Goal: Information Seeking & Learning: Learn about a topic

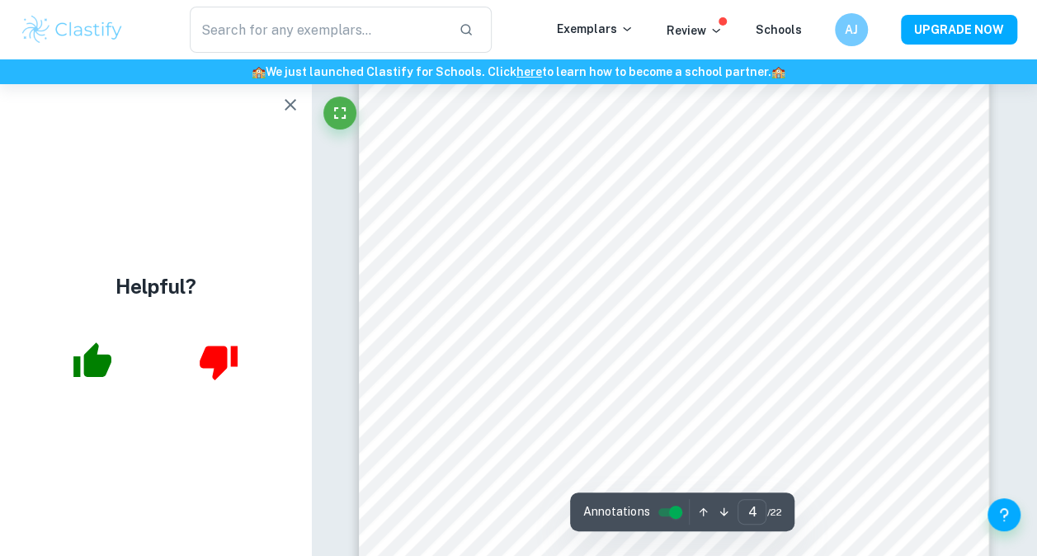
scroll to position [3243, 0]
type input "5"
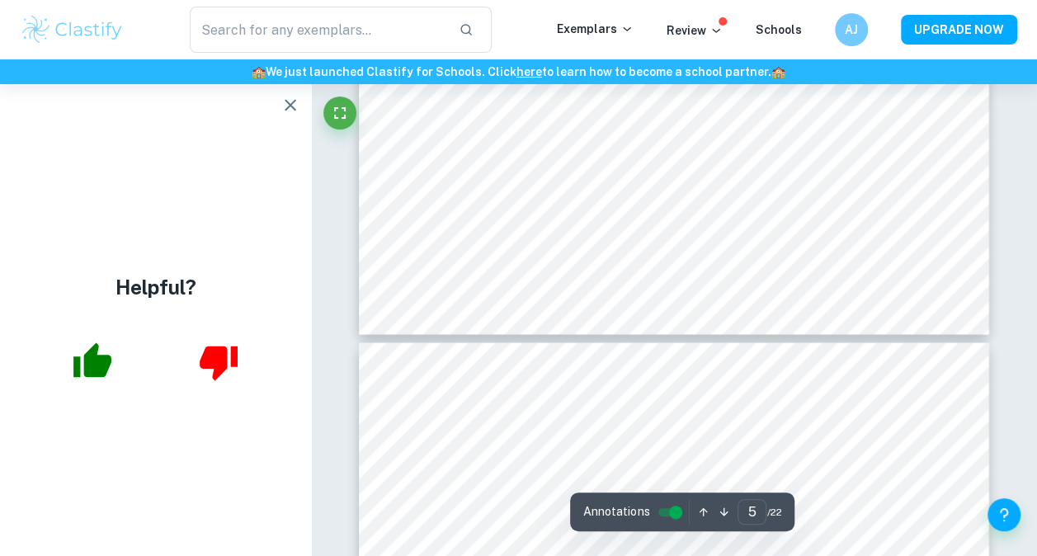
scroll to position [4444, 0]
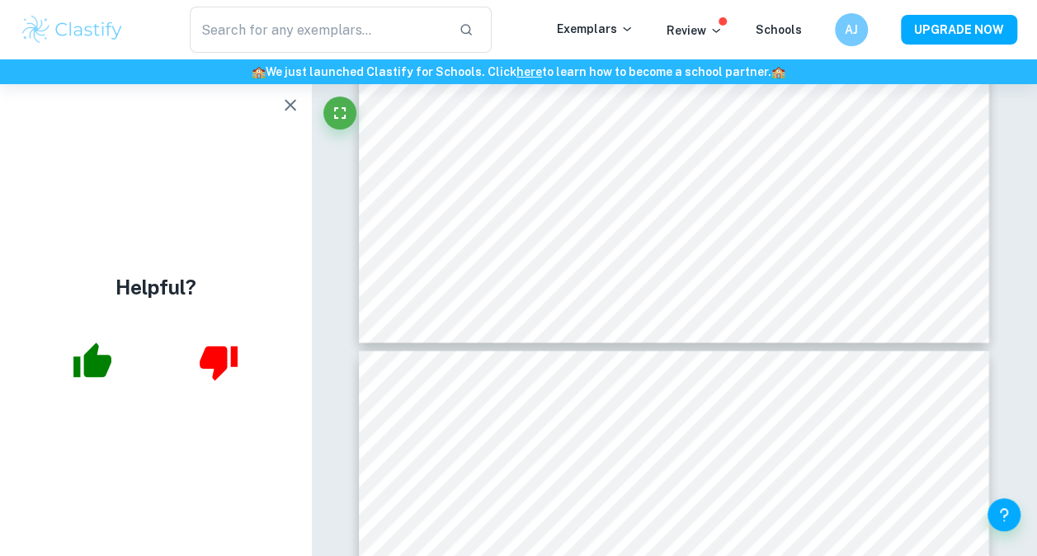
click at [295, 99] on icon "button" at bounding box center [291, 105] width 20 height 20
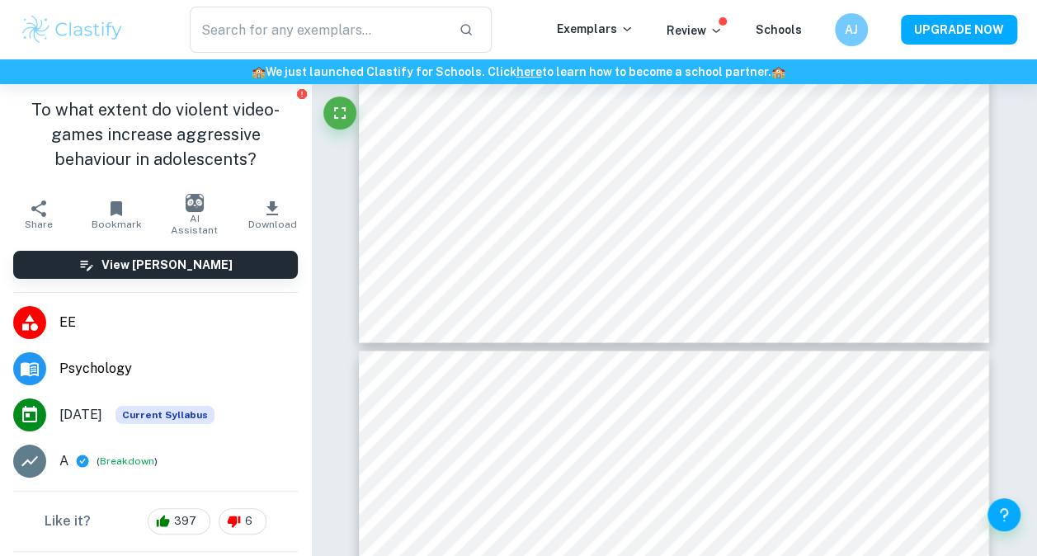
type input "psychology ee"
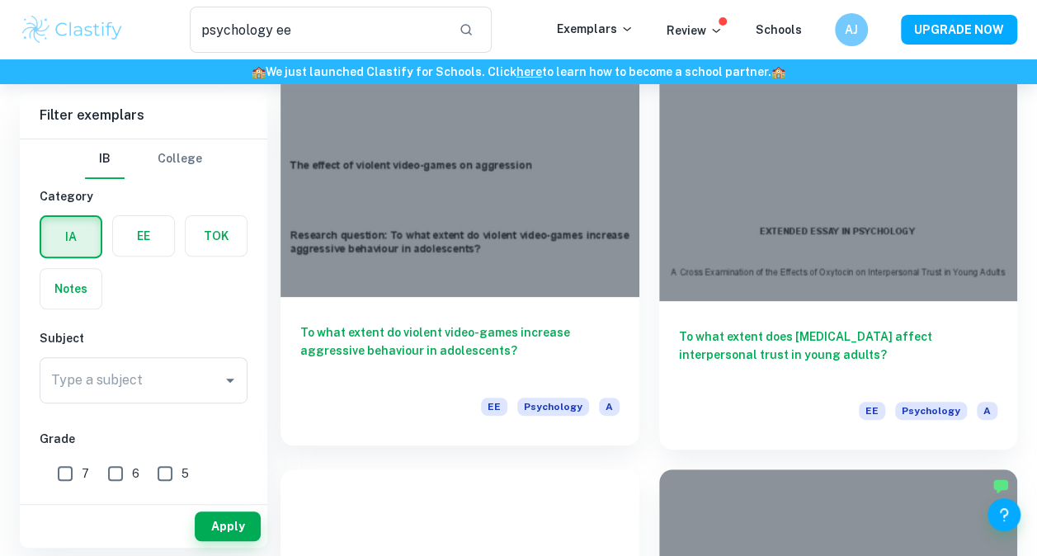
scroll to position [150, 0]
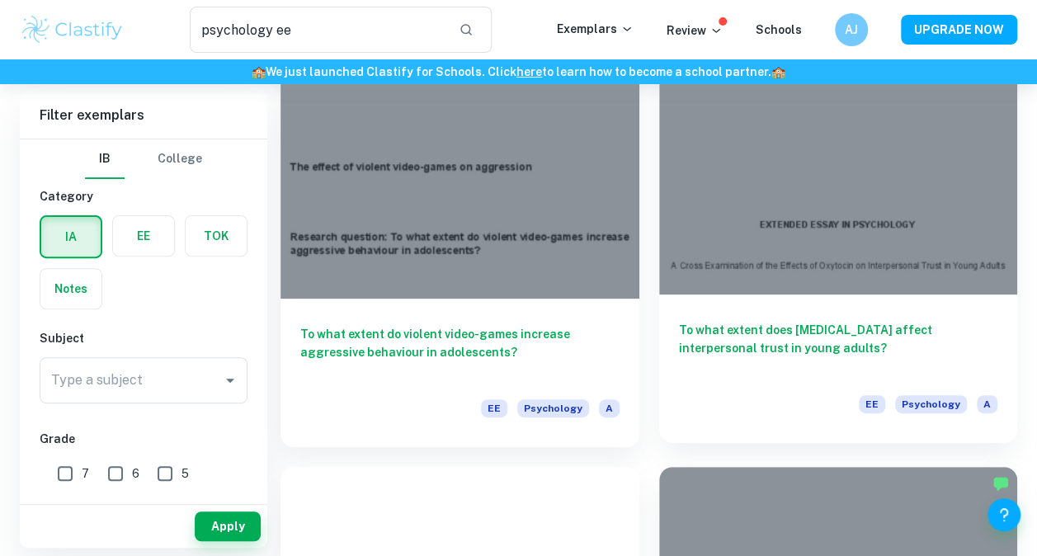
click at [700, 365] on h6 "To what extent does [MEDICAL_DATA] affect interpersonal trust in young adults?" at bounding box center [838, 348] width 319 height 54
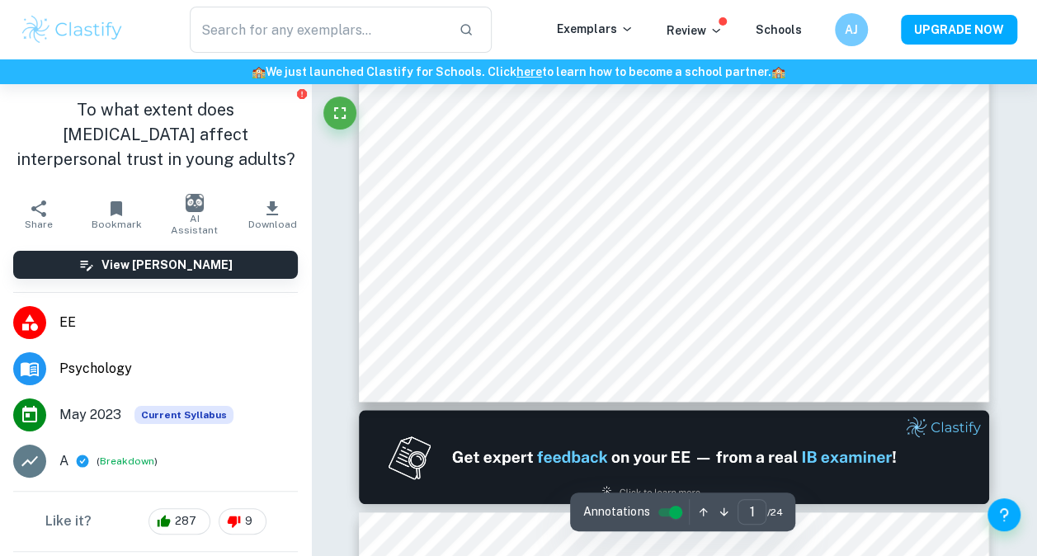
scroll to position [542, 0]
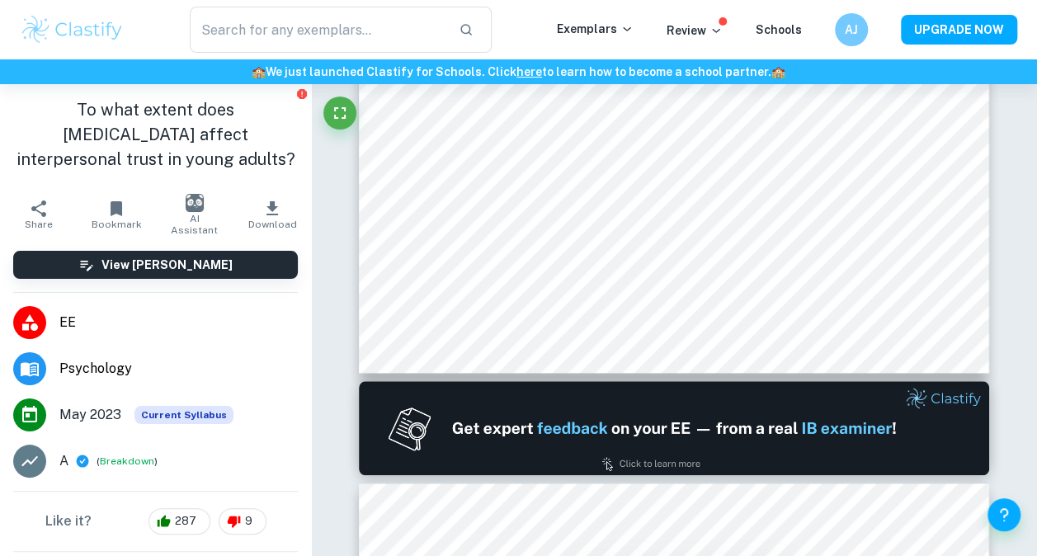
type input "psychology ee"
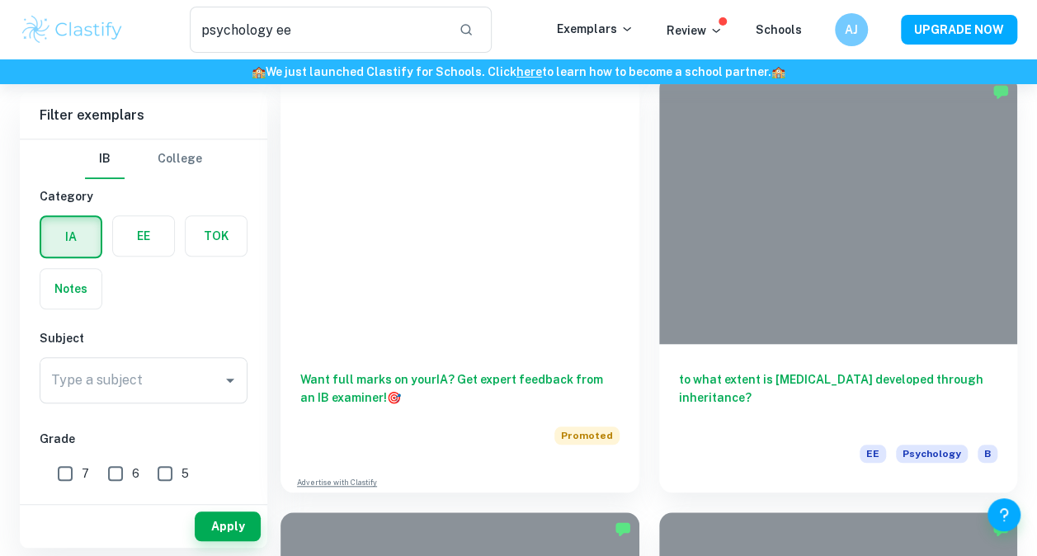
scroll to position [150, 0]
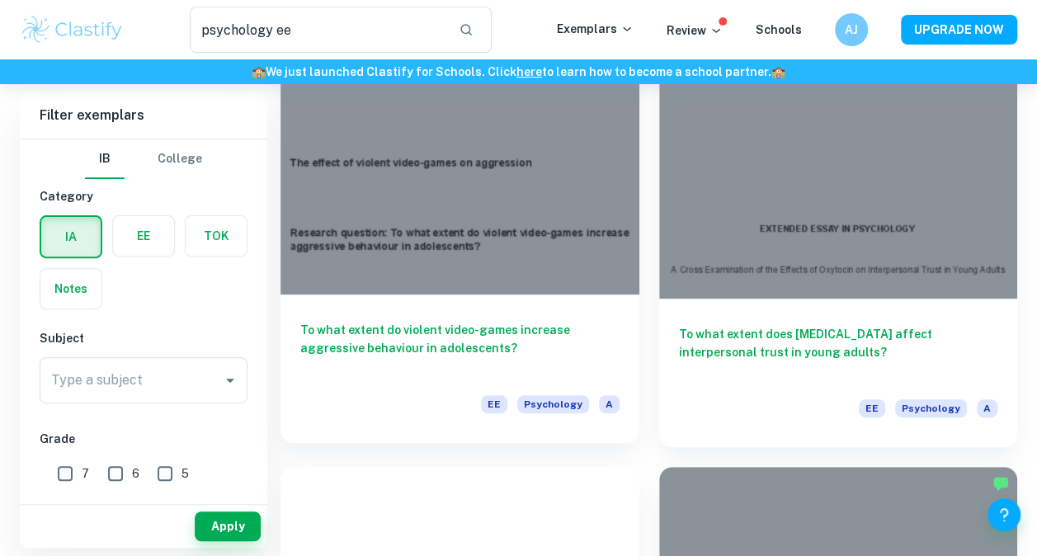
click at [513, 326] on h6 "To what extent do violent video-games increase aggressive behaviour in adolesce…" at bounding box center [459, 348] width 319 height 54
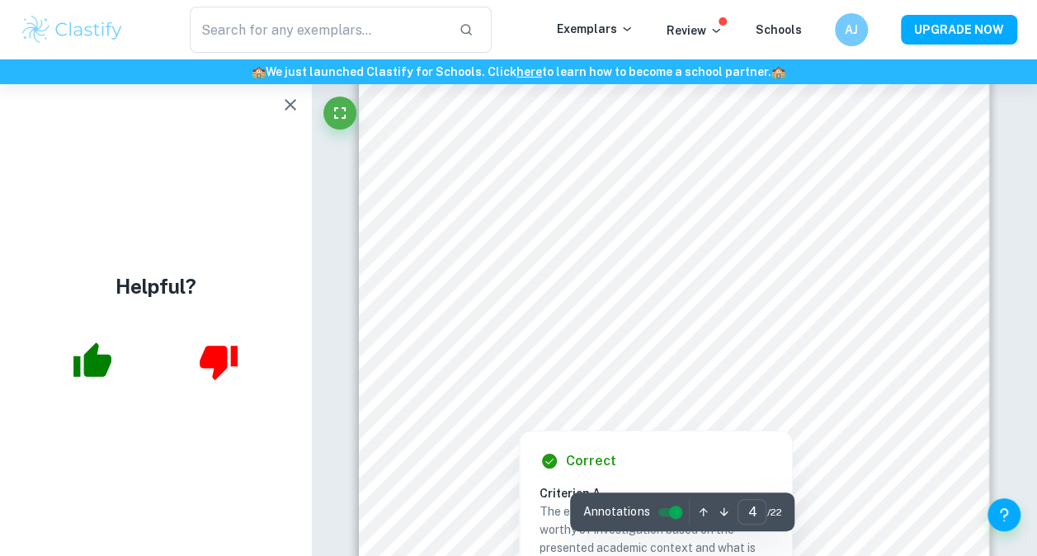
scroll to position [2985, 0]
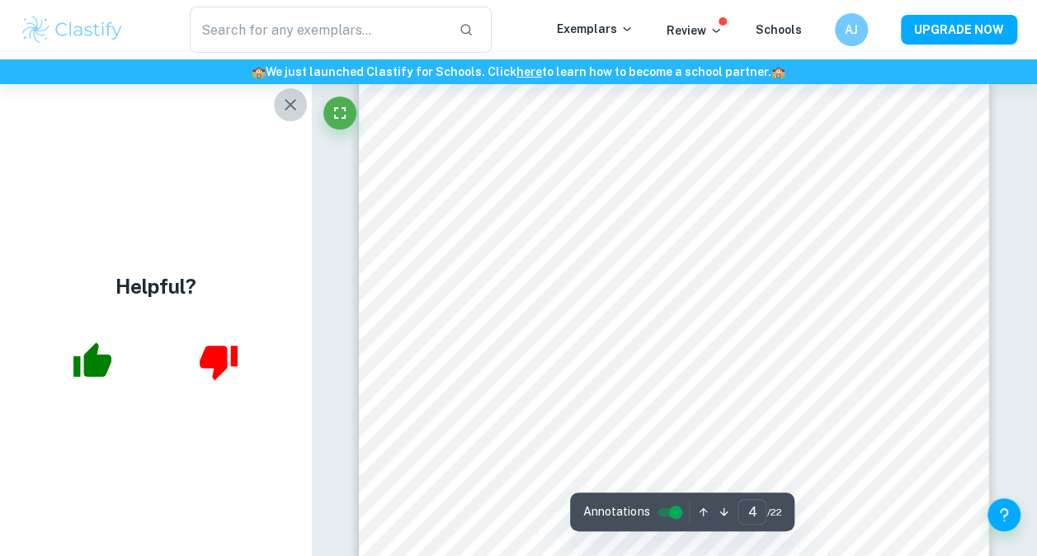
click at [282, 106] on icon "button" at bounding box center [291, 105] width 20 height 20
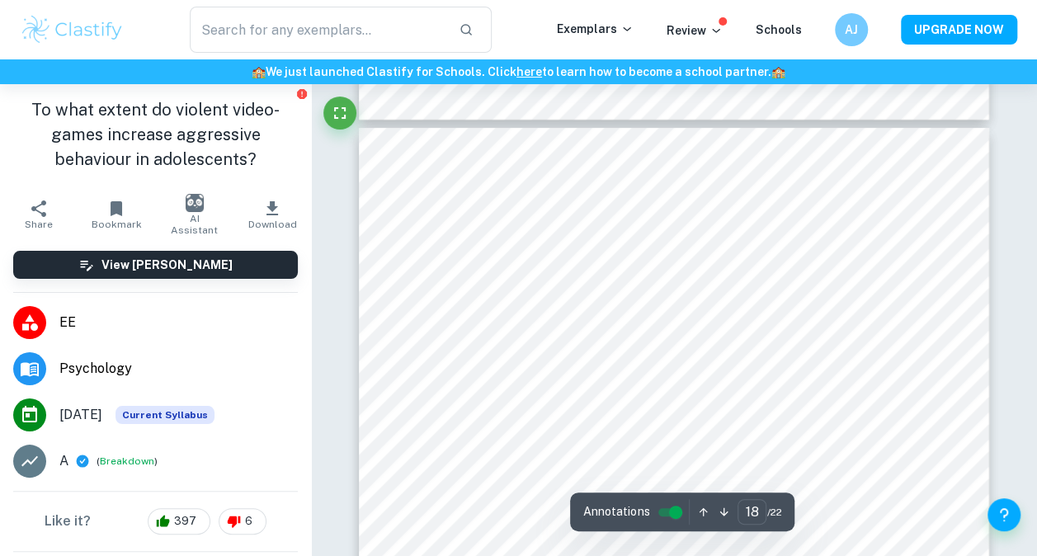
scroll to position [15641, 0]
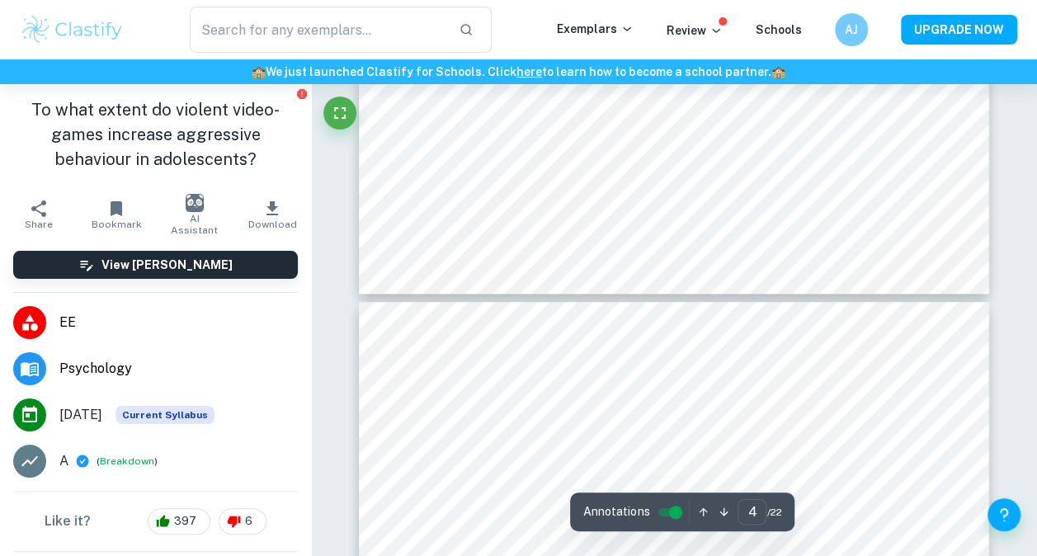
type input "5"
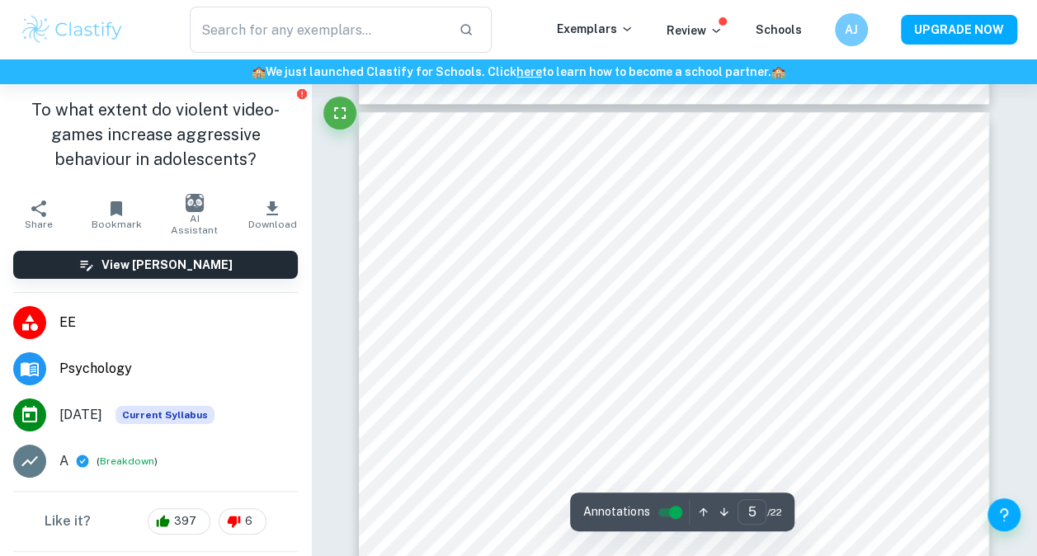
scroll to position [3809, 0]
